Goal: Task Accomplishment & Management: Use online tool/utility

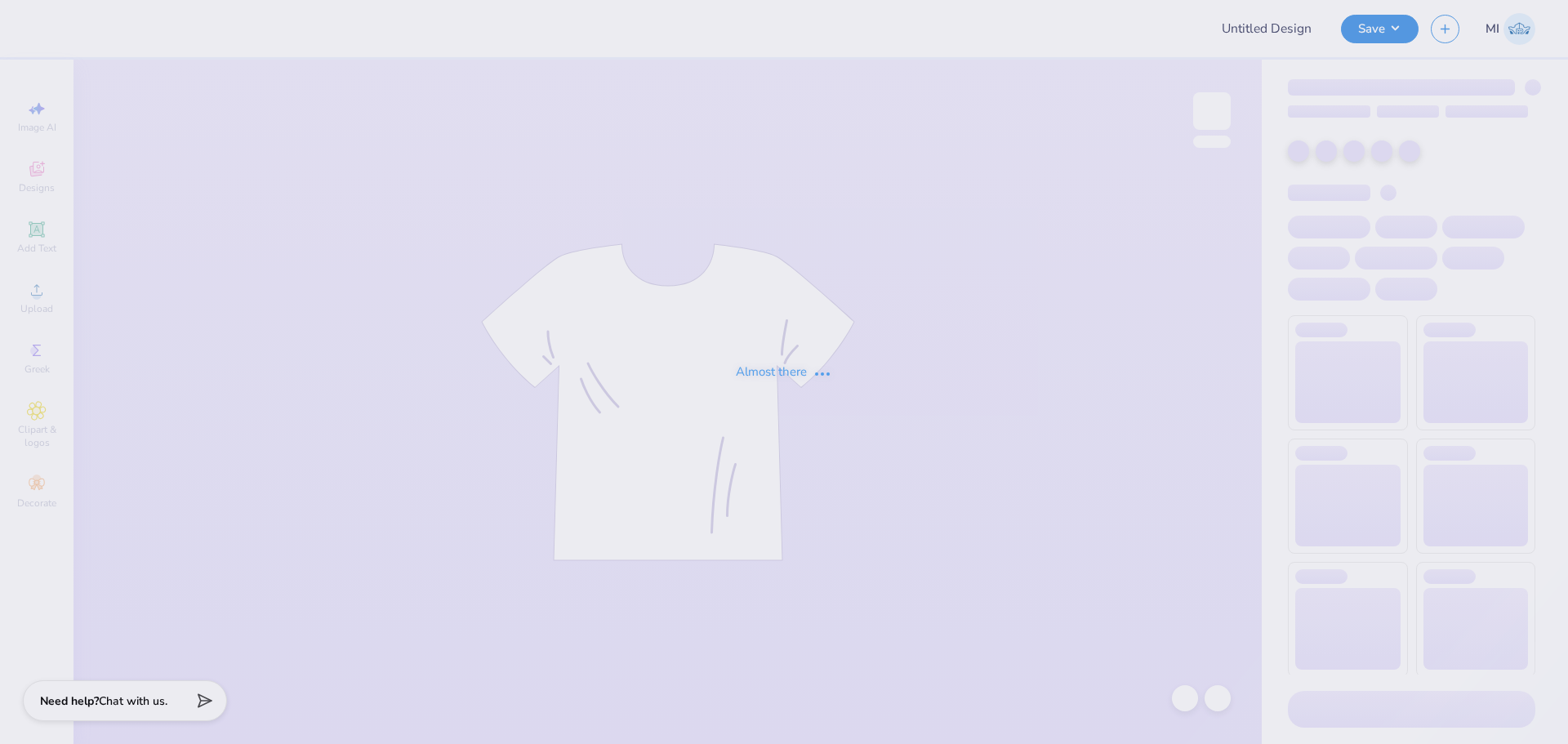
type input "Rockies Option 1"
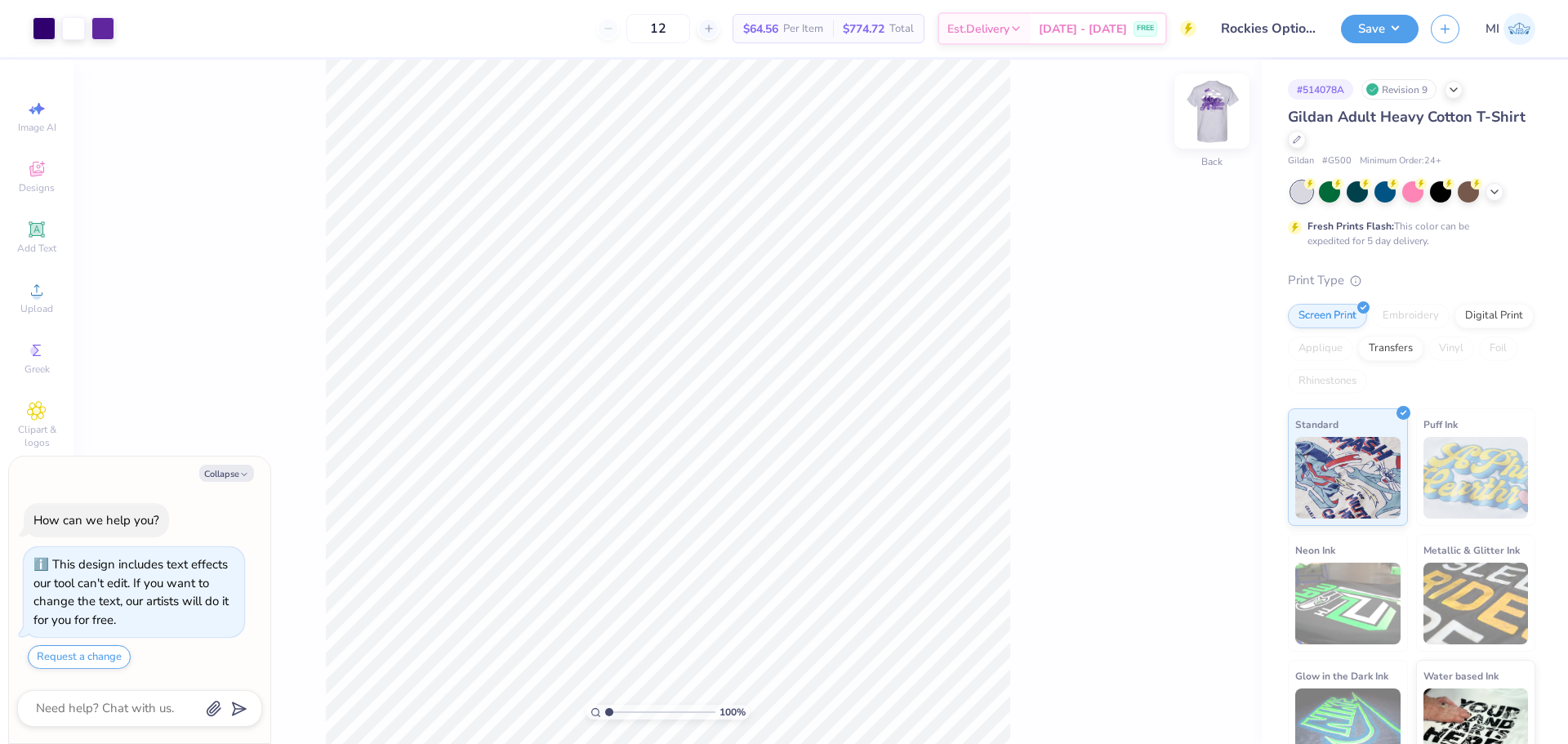
click at [1209, 108] on img at bounding box center [1212, 111] width 65 height 65
type textarea "x"
type input "5.49"
type input "0.93"
type input "12.10"
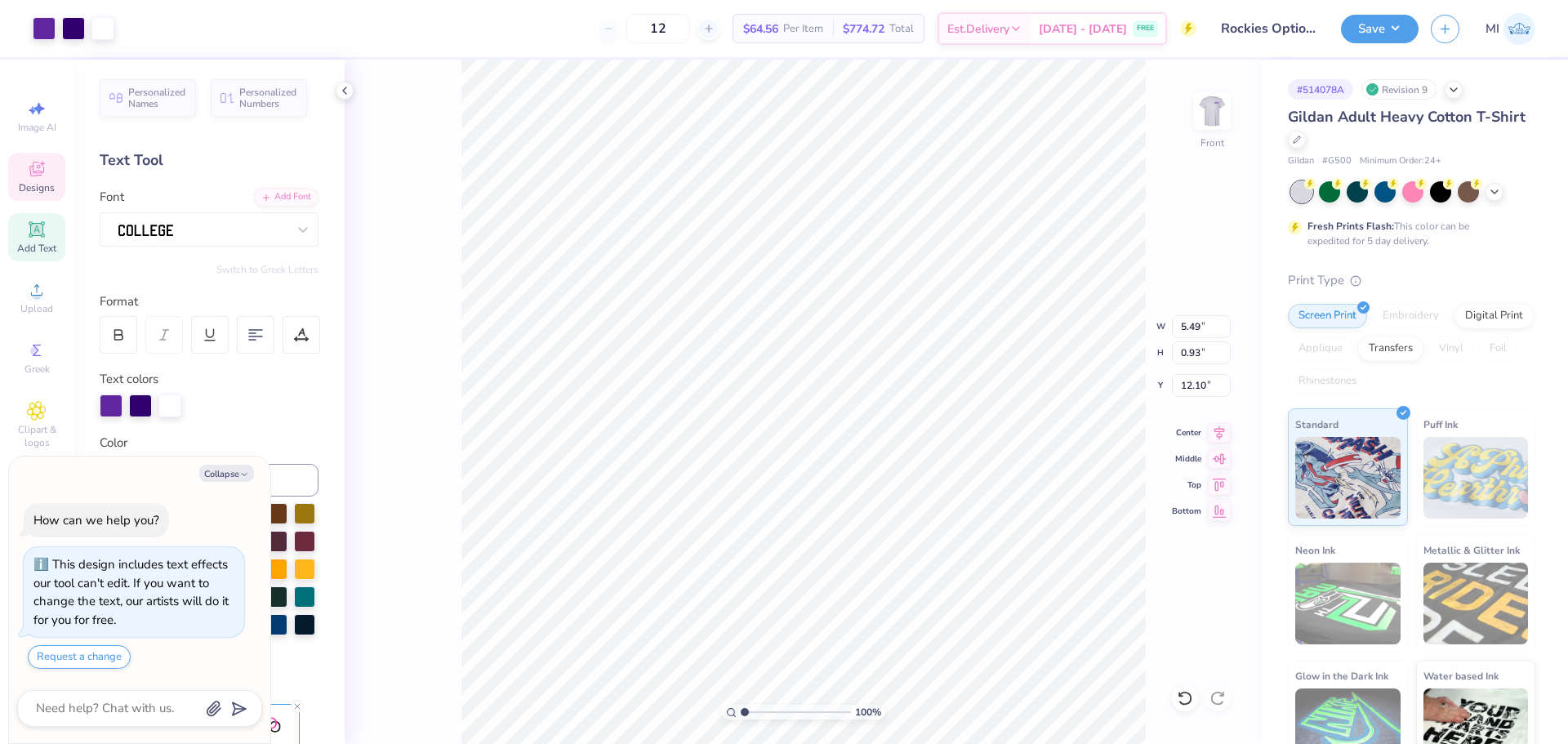
scroll to position [13, 3]
type textarea "x"
type textarea "D"
type textarea "x"
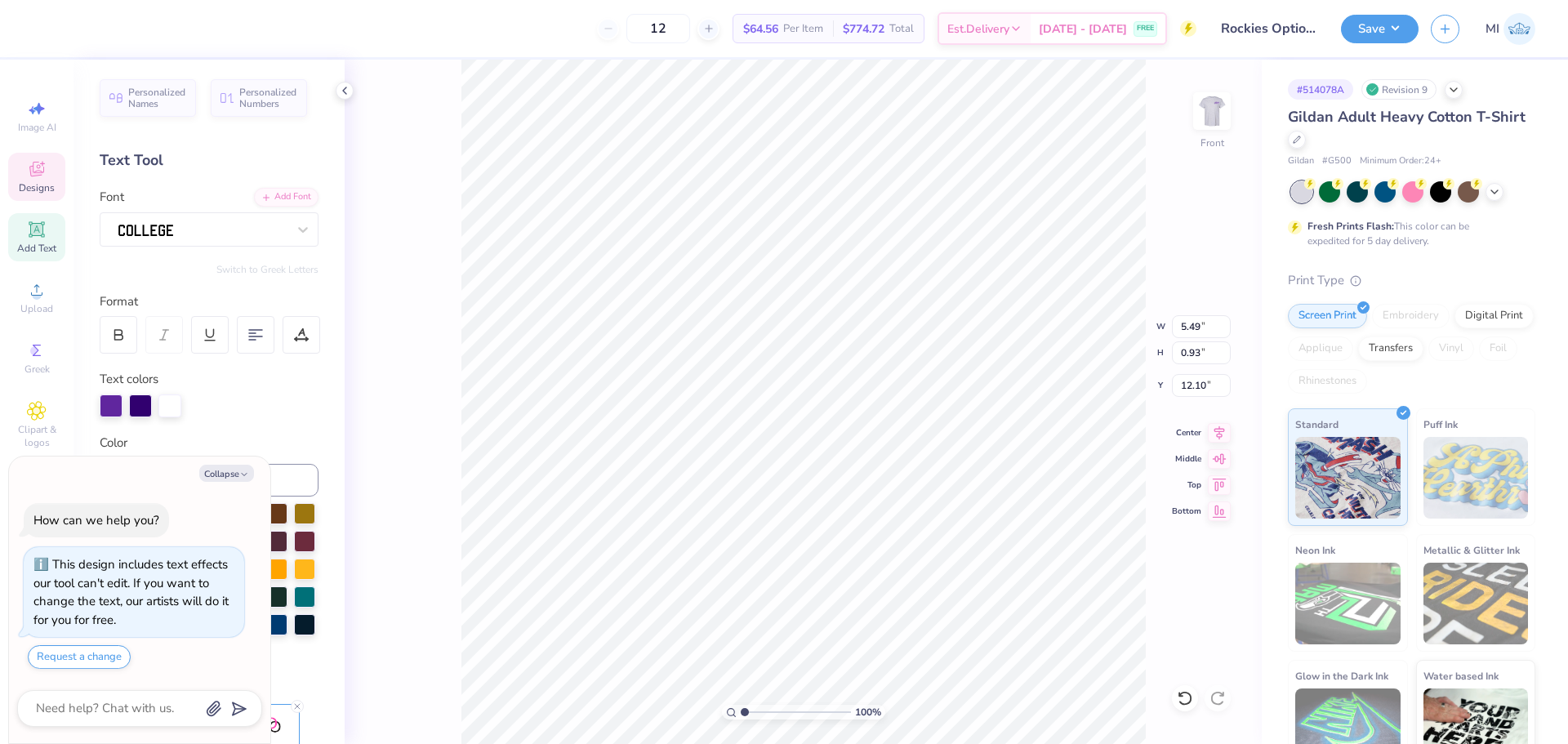
type textarea "Da"
type textarea "x"
type textarea "Dat"
type textarea "x"
type textarea "Date"
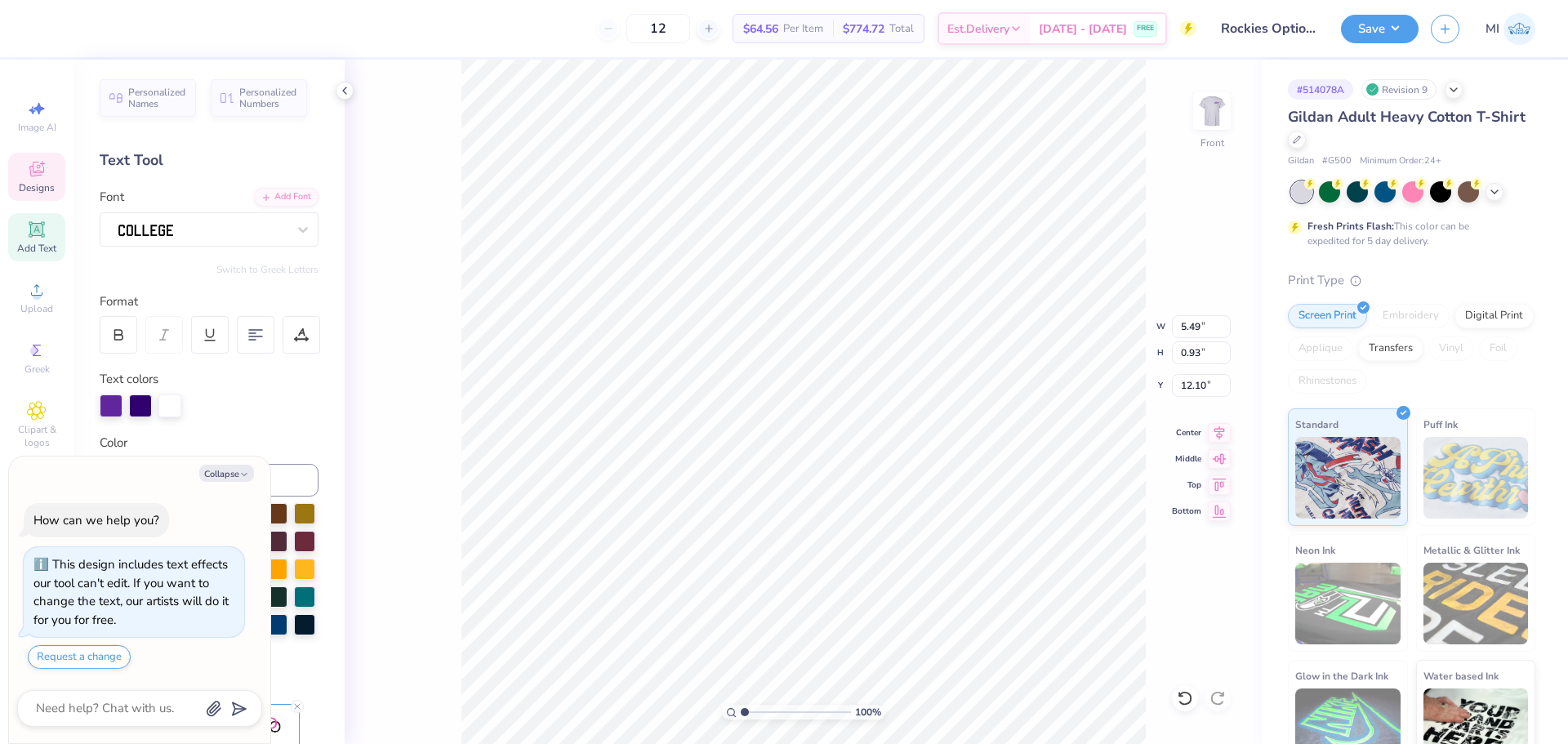
type textarea "x"
type textarea "DateDas"
type textarea "x"
type textarea "DateDash"
type textarea "x"
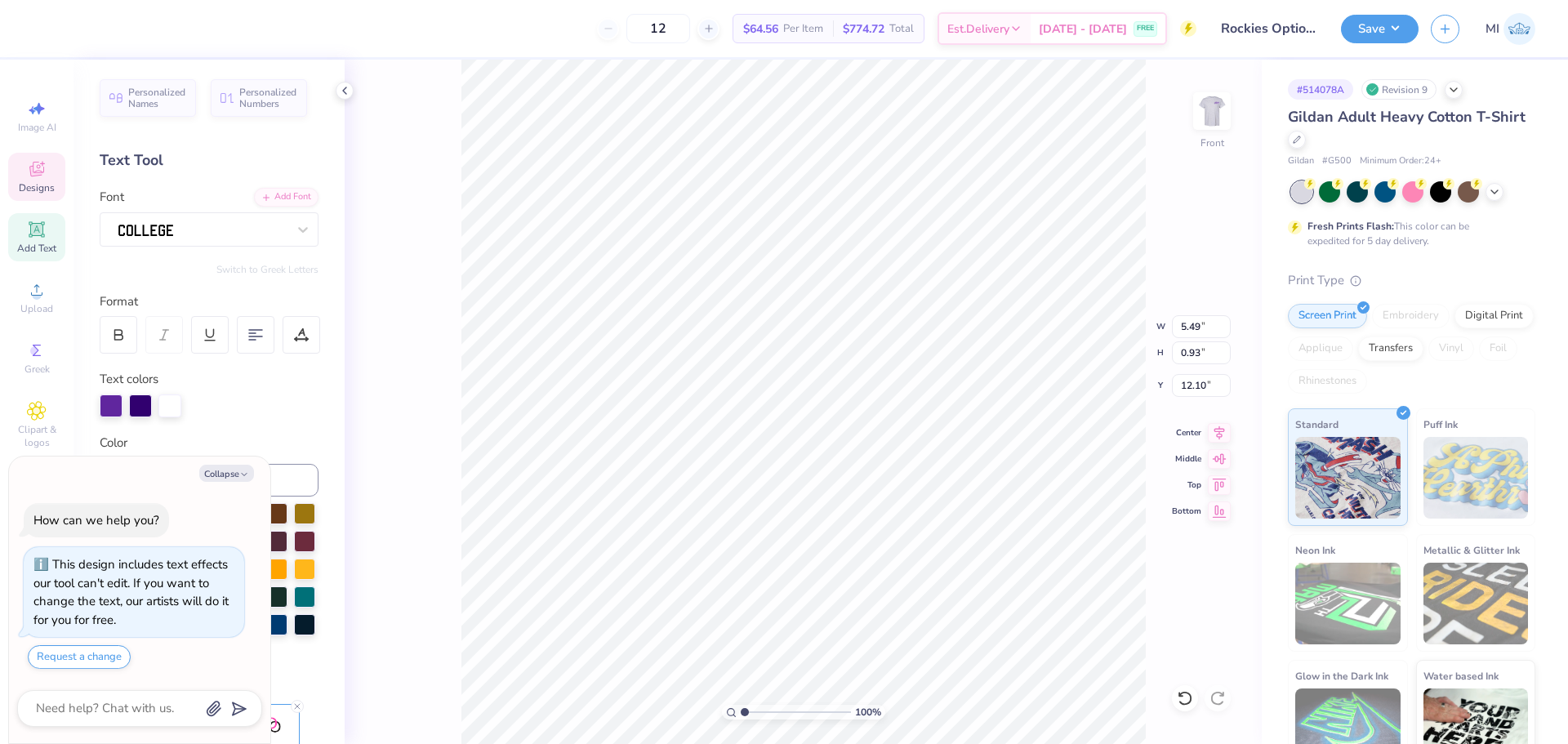
scroll to position [13, 4]
type textarea "DateDash"
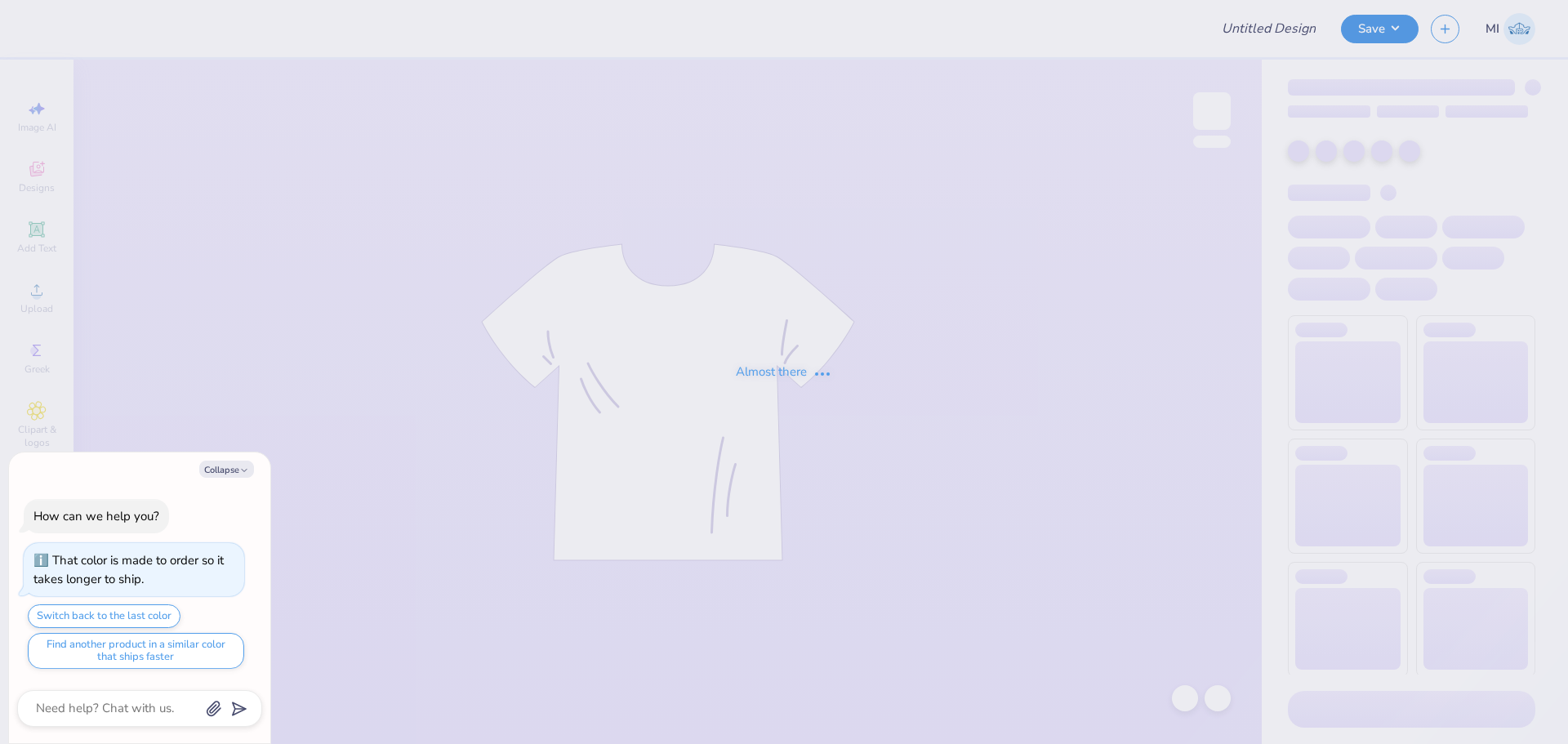
type textarea "x"
type input "Dance Gen"
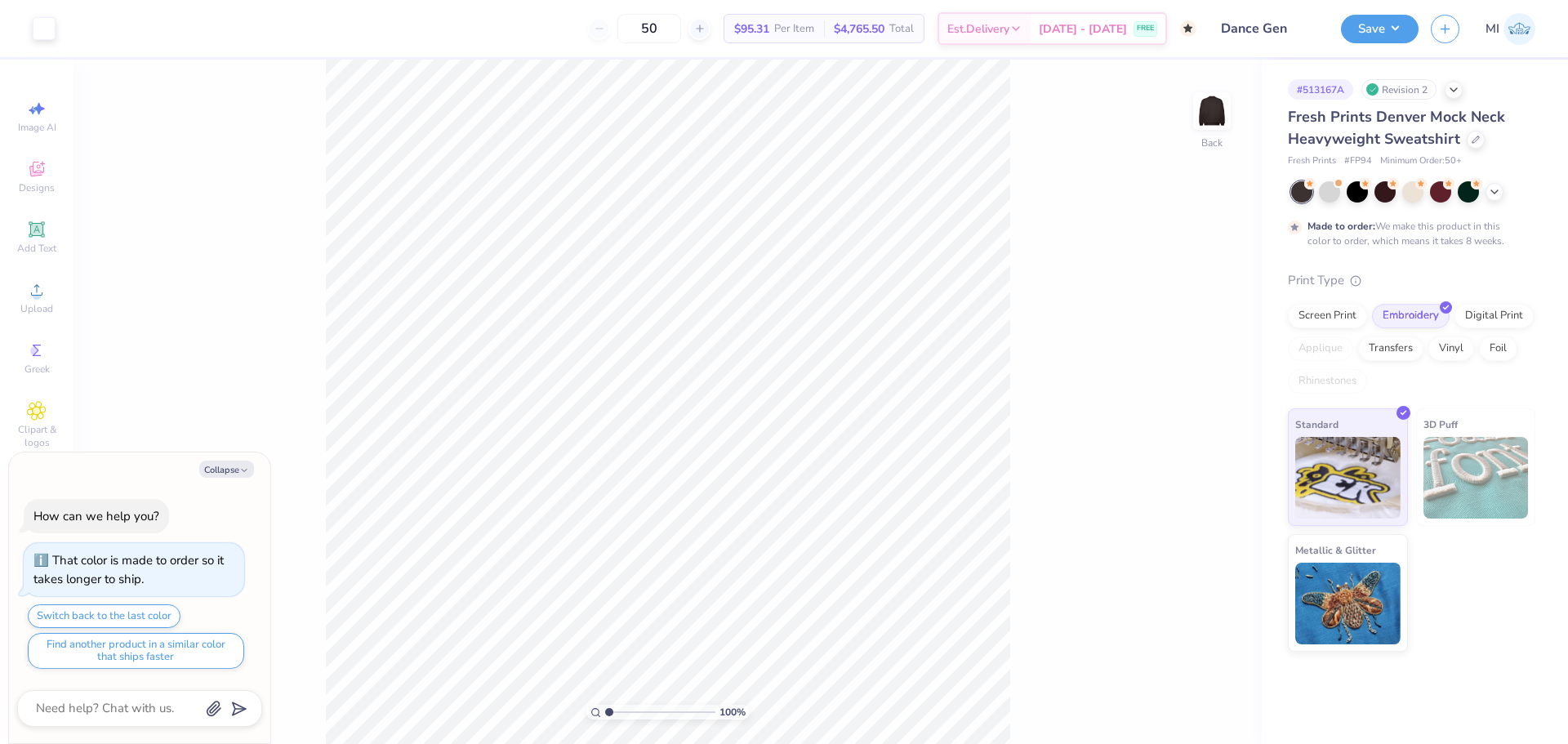
type textarea "x"
